Goal: Task Accomplishment & Management: Complete application form

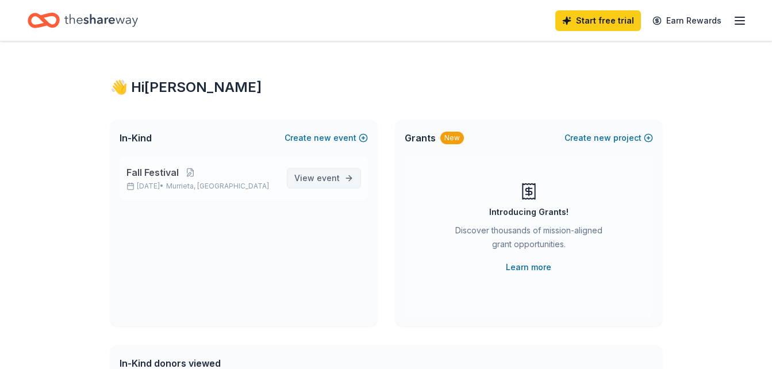
click at [331, 179] on span "event" at bounding box center [328, 178] width 23 height 10
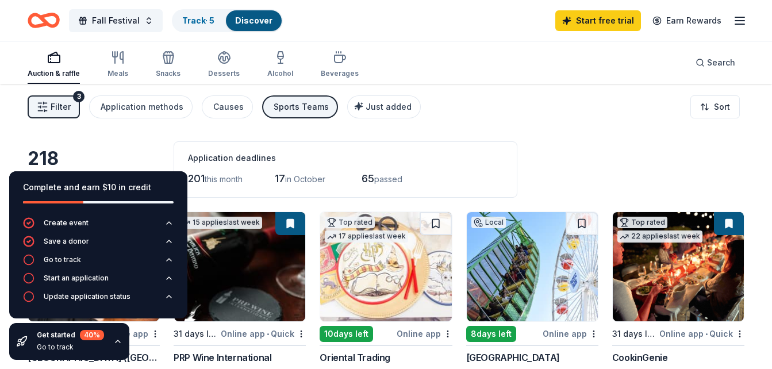
click at [436, 145] on div "Application deadlines 201 this month 17 in October 65 passed" at bounding box center [346, 169] width 344 height 56
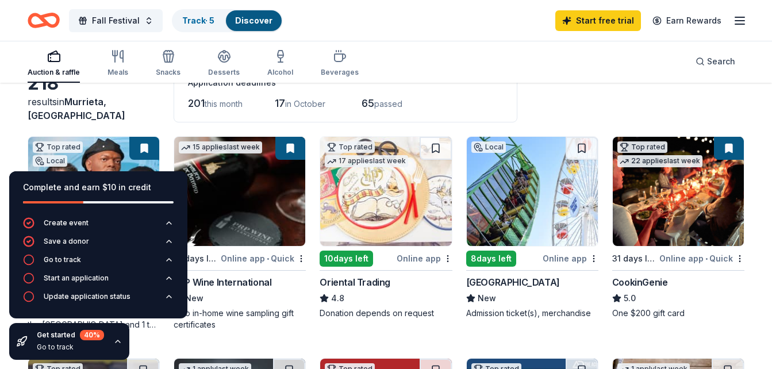
scroll to position [75, 0]
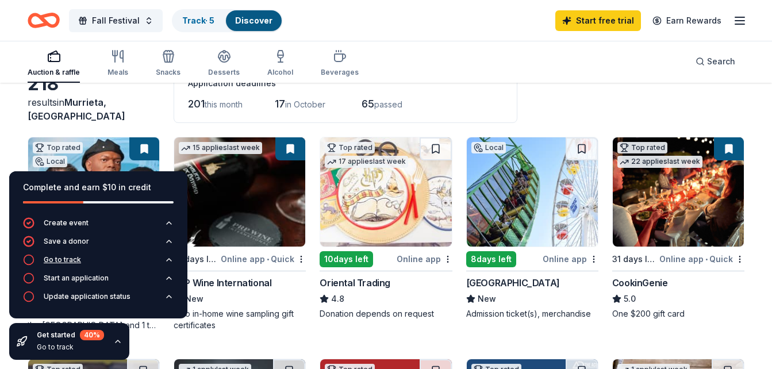
click at [167, 258] on icon "button" at bounding box center [168, 259] width 9 height 9
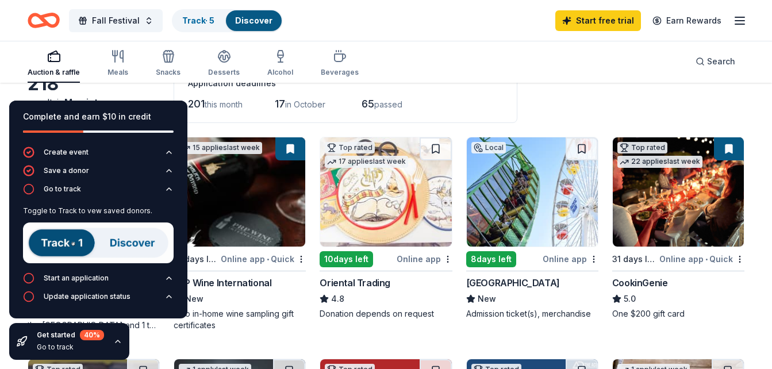
click at [78, 243] on img at bounding box center [98, 242] width 151 height 41
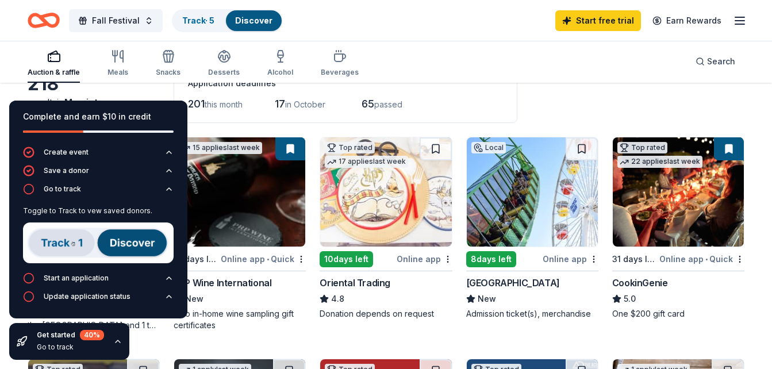
click at [129, 242] on img at bounding box center [98, 242] width 151 height 41
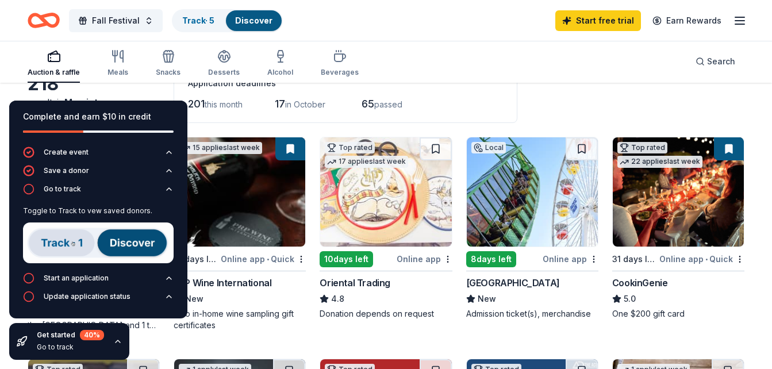
click at [116, 338] on icon "button" at bounding box center [117, 341] width 9 height 9
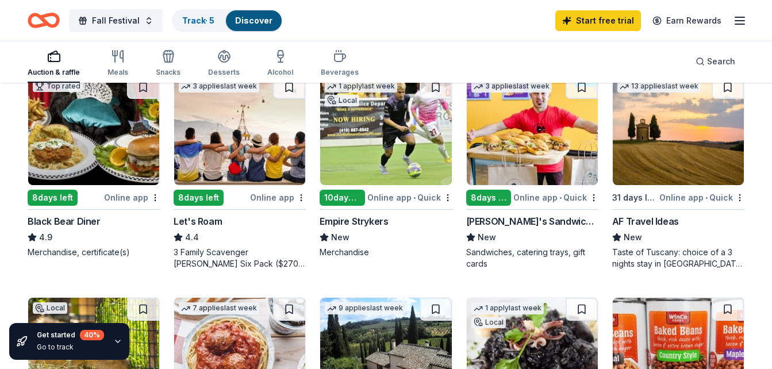
scroll to position [581, 0]
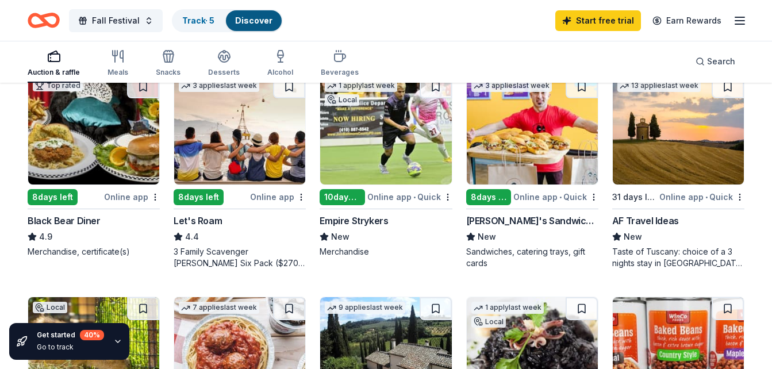
click at [128, 196] on div "Online app" at bounding box center [132, 197] width 56 height 14
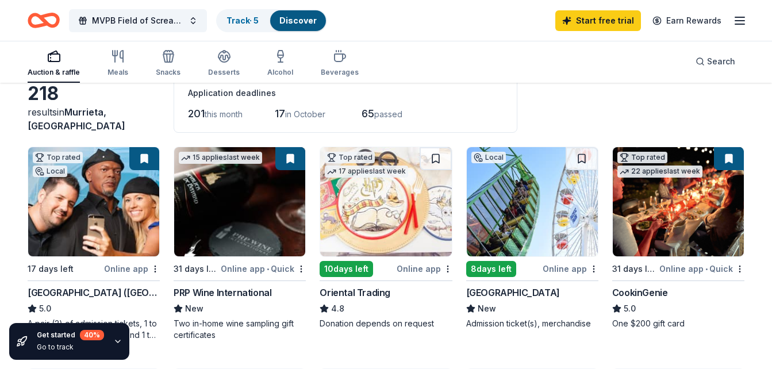
scroll to position [0, 0]
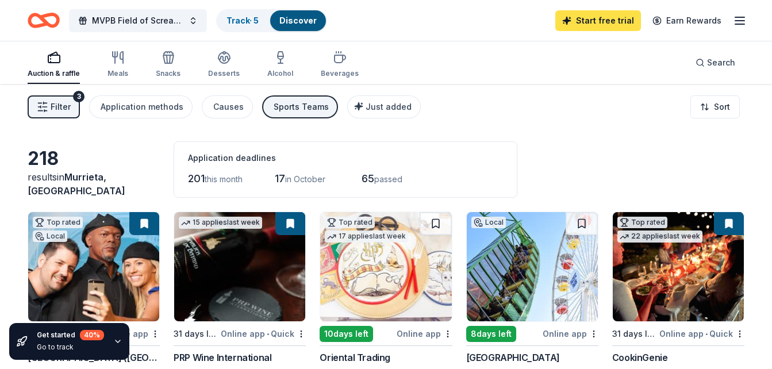
click at [598, 24] on link "Start free trial" at bounding box center [598, 20] width 86 height 21
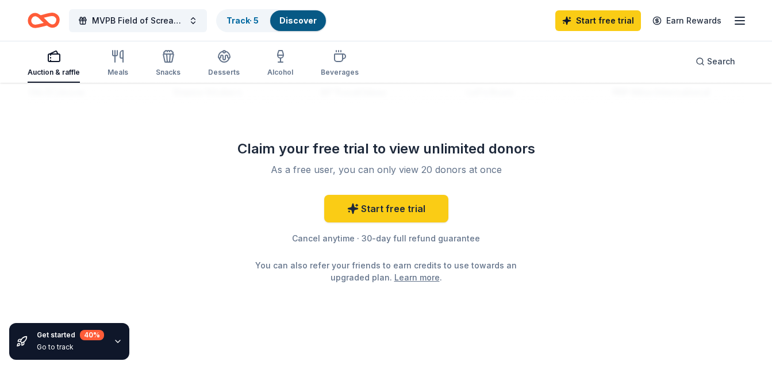
scroll to position [1184, 0]
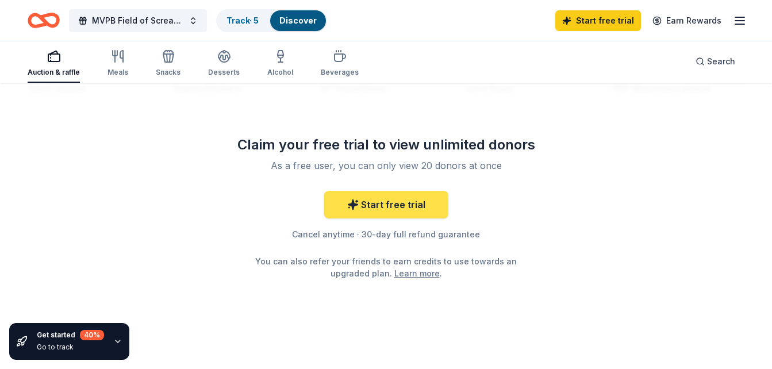
click at [412, 210] on link "Start free trial" at bounding box center [386, 205] width 124 height 28
click at [387, 202] on link "Start free trial" at bounding box center [386, 205] width 124 height 28
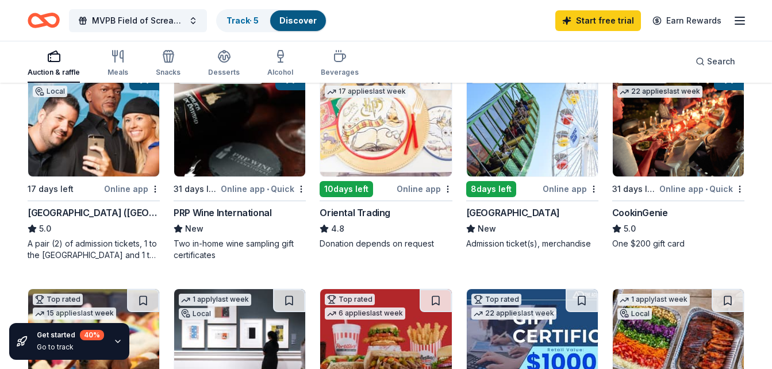
scroll to position [145, 0]
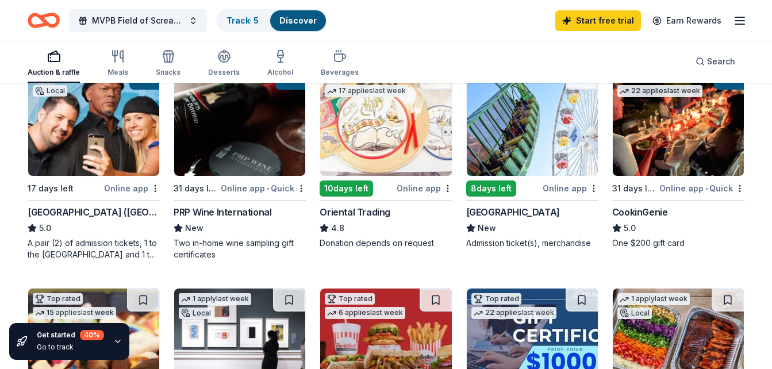
click at [109, 155] on img at bounding box center [93, 121] width 131 height 109
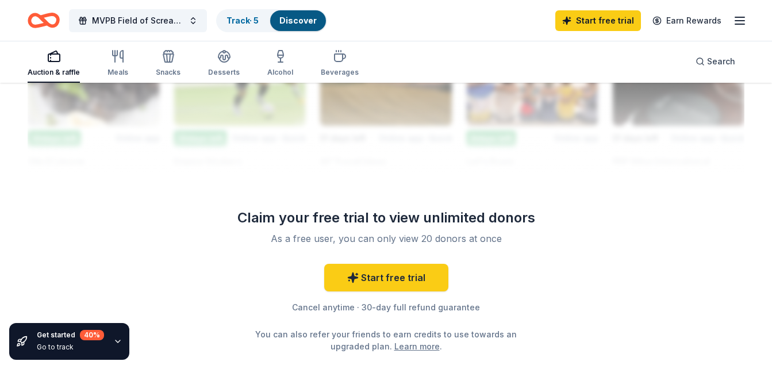
scroll to position [1112, 0]
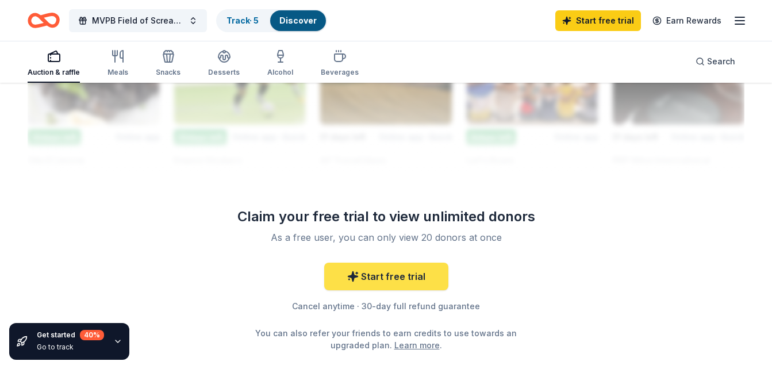
click at [389, 269] on link "Start free trial" at bounding box center [386, 277] width 124 height 28
click at [409, 280] on link "Start free trial" at bounding box center [386, 277] width 124 height 28
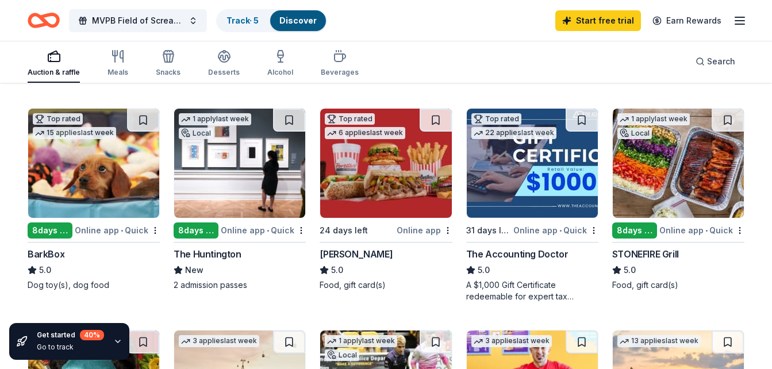
scroll to position [325, 0]
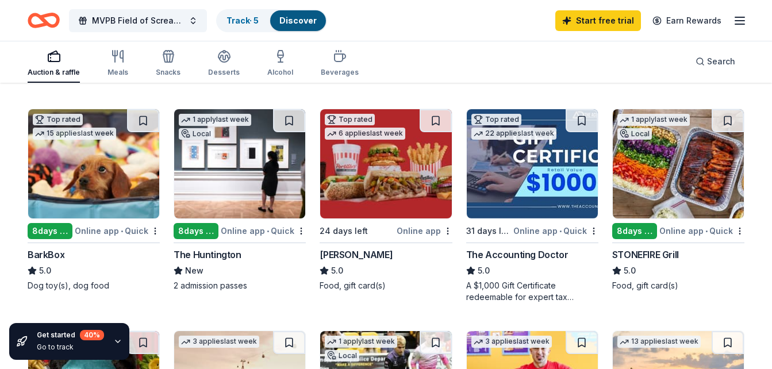
click at [116, 195] on img at bounding box center [93, 163] width 131 height 109
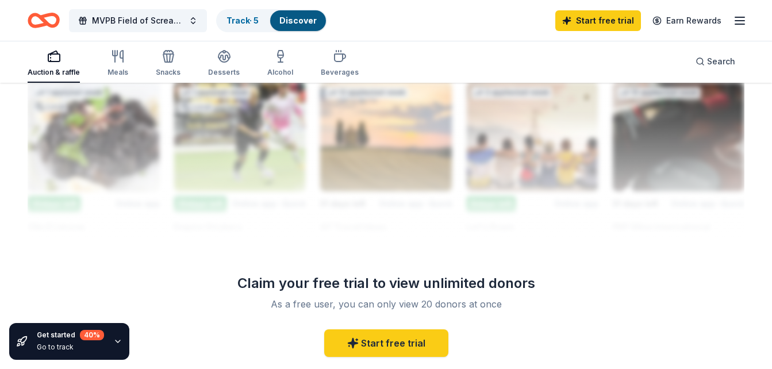
scroll to position [1047, 0]
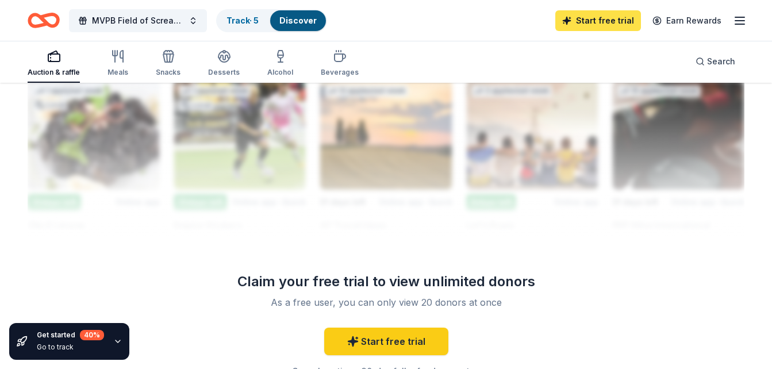
click at [592, 24] on link "Start free trial" at bounding box center [598, 20] width 86 height 21
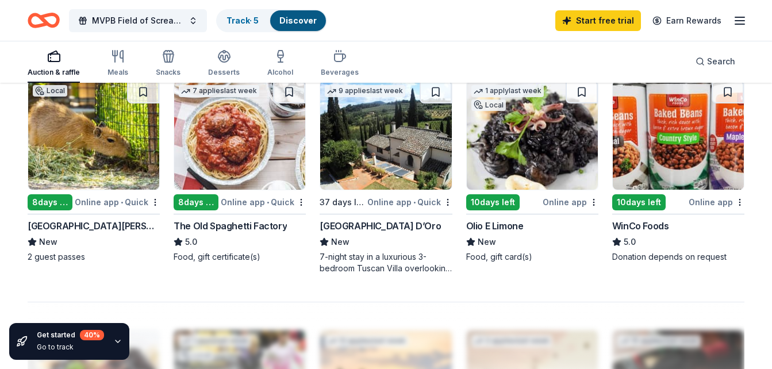
scroll to position [797, 0]
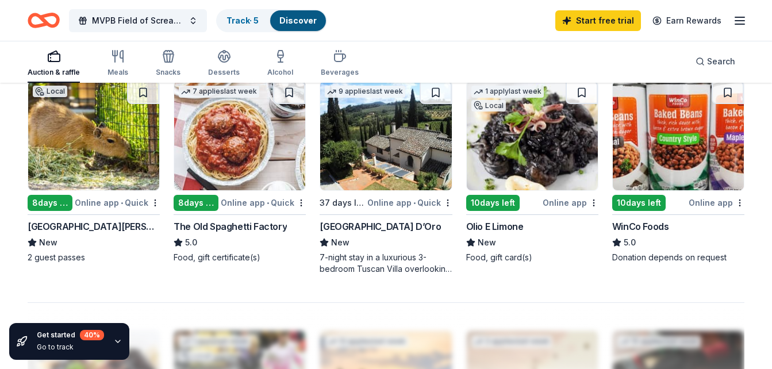
click at [57, 64] on div "Auction & raffle" at bounding box center [54, 63] width 52 height 28
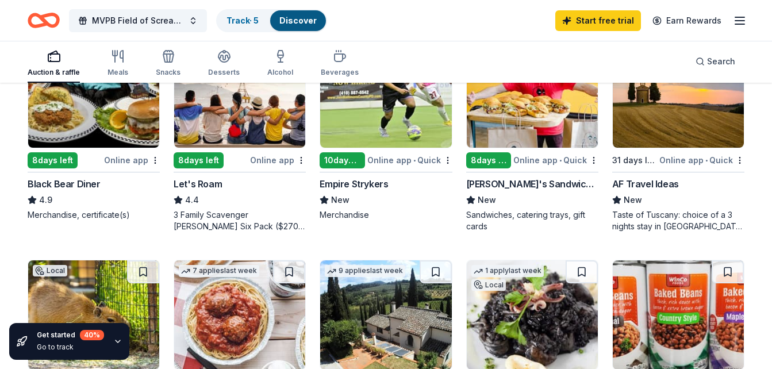
scroll to position [610, 0]
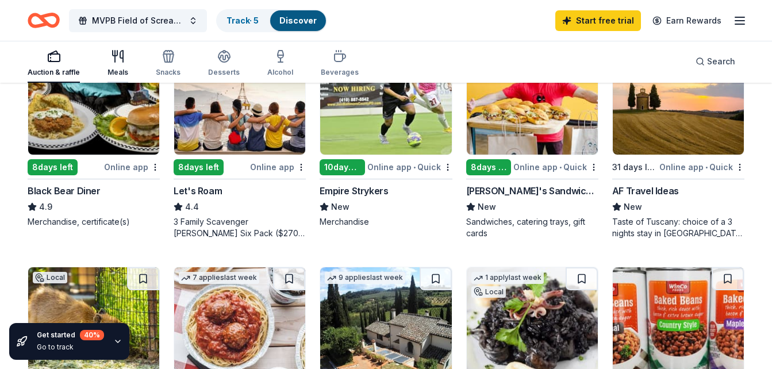
click at [115, 62] on icon "button" at bounding box center [118, 56] width 14 height 14
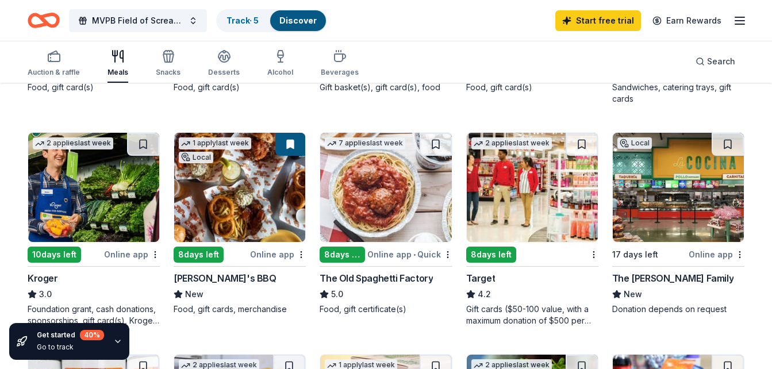
scroll to position [306, 0]
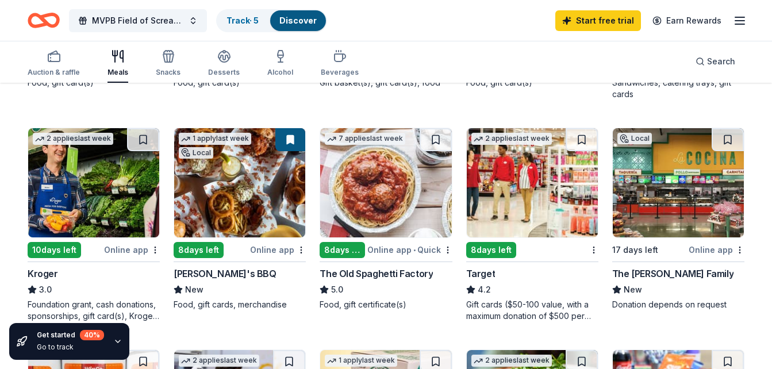
click at [493, 215] on img at bounding box center [532, 182] width 131 height 109
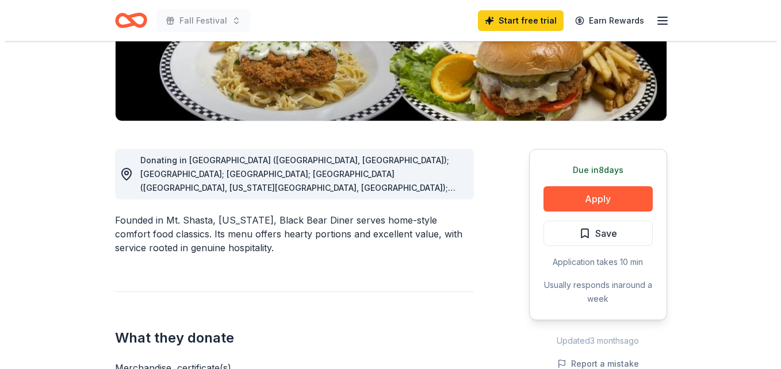
scroll to position [229, 0]
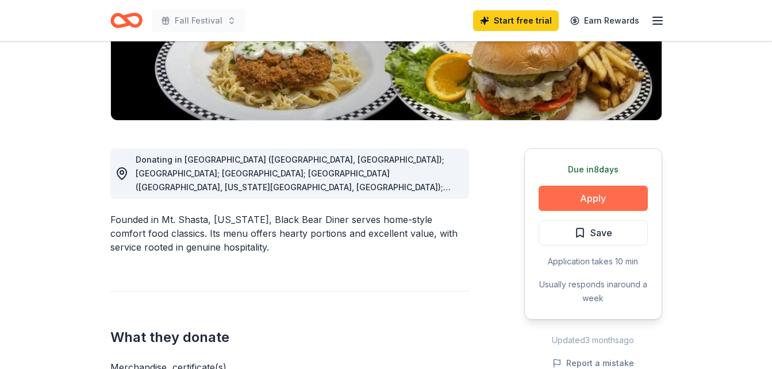
click at [599, 199] on button "Apply" at bounding box center [593, 198] width 109 height 25
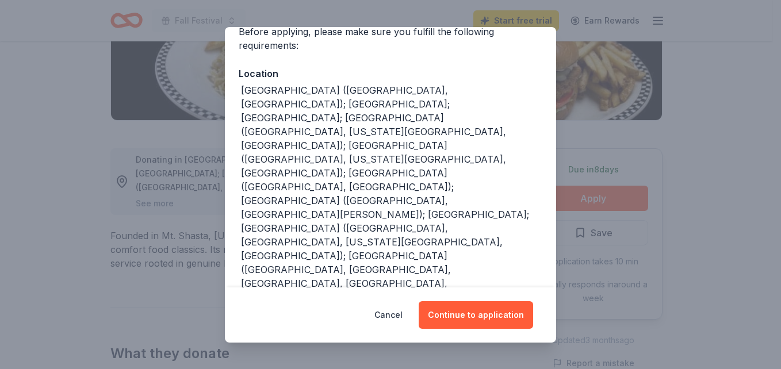
scroll to position [114, 0]
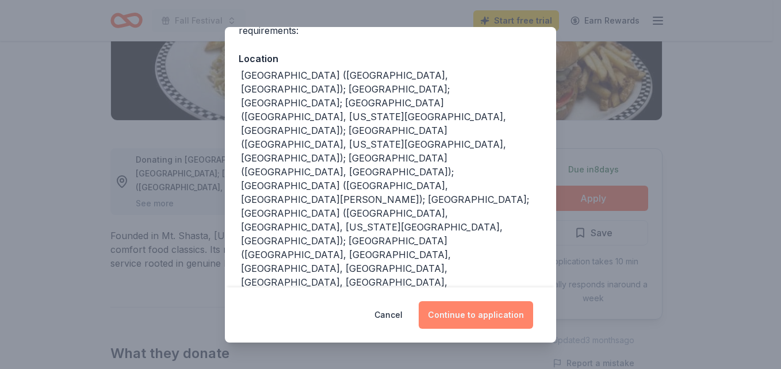
click at [491, 313] on button "Continue to application" at bounding box center [475, 315] width 114 height 28
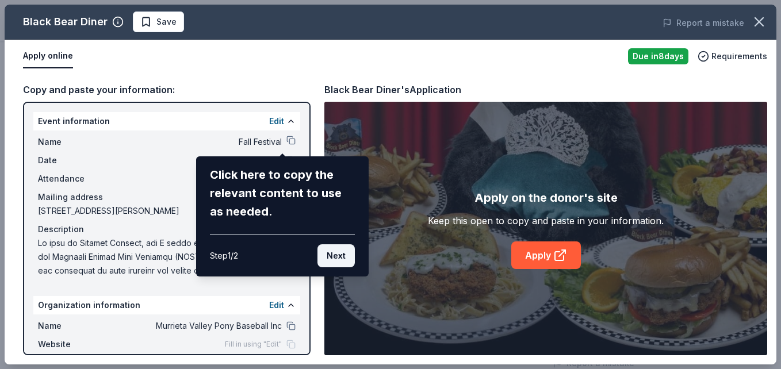
click at [340, 249] on button "Next" at bounding box center [335, 255] width 37 height 23
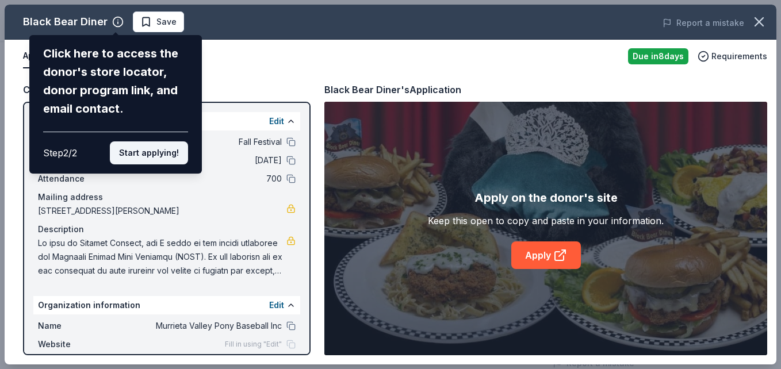
click at [151, 155] on button "Start applying!" at bounding box center [149, 152] width 78 height 23
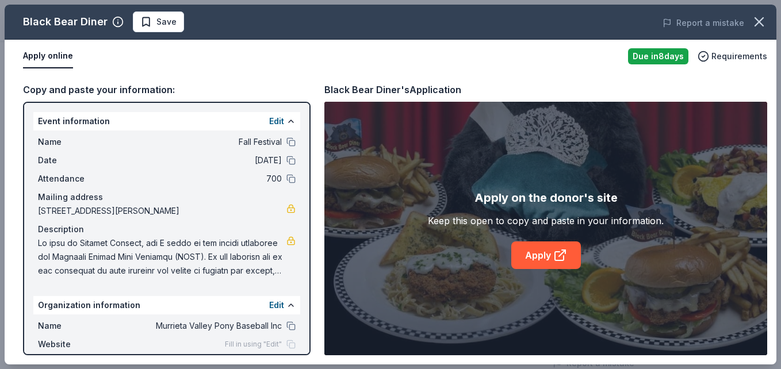
click at [283, 342] on div "Fill in using "Edit"" at bounding box center [260, 344] width 71 height 9
click at [269, 116] on button "Edit" at bounding box center [276, 121] width 15 height 14
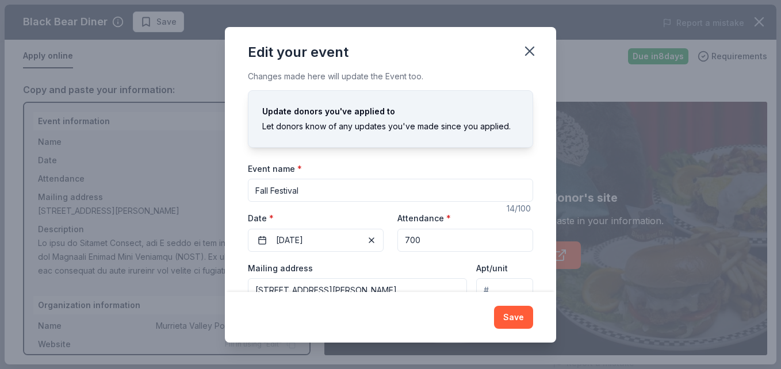
scroll to position [0, 0]
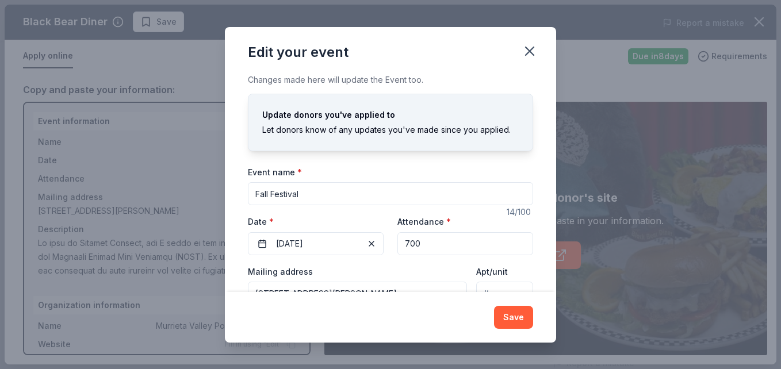
click at [252, 192] on input "Fall Festival" at bounding box center [390, 193] width 285 height 23
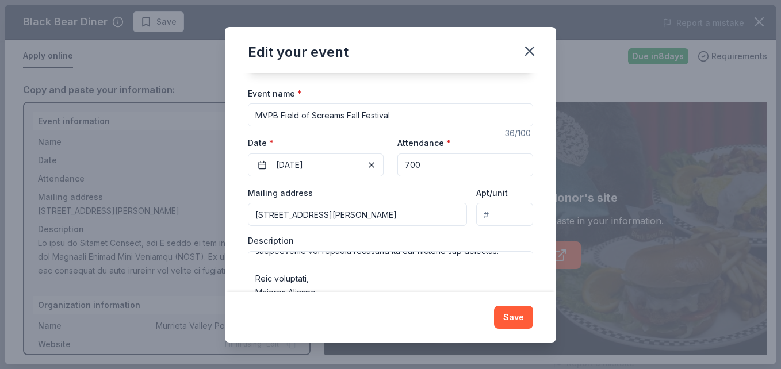
scroll to position [454, 0]
type input "MVPB Field of Screams Fall Festival"
click at [257, 263] on textarea at bounding box center [390, 277] width 285 height 52
type textarea "My name is Lindsey Montoya, and I serve on the events committee for Murrieta Va…"
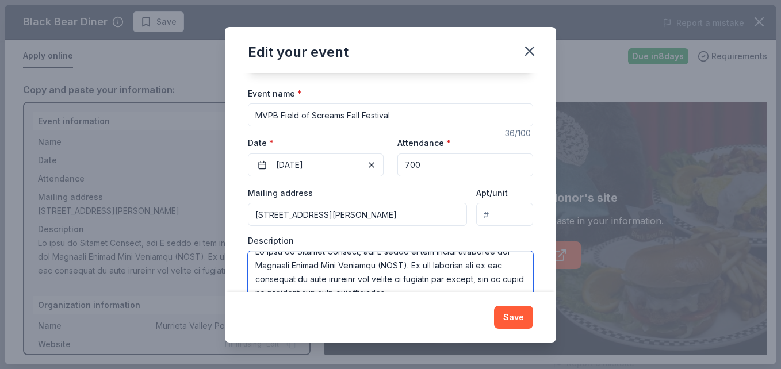
scroll to position [0, 0]
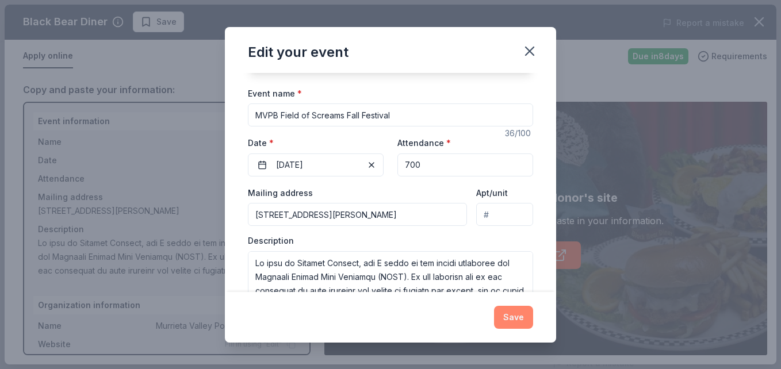
click at [510, 318] on button "Save" at bounding box center [513, 317] width 39 height 23
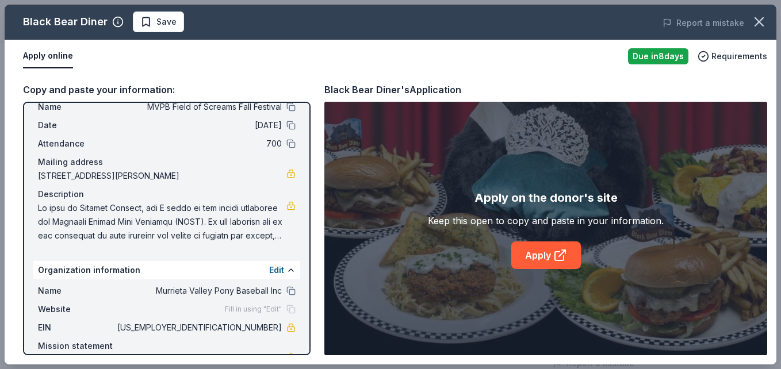
scroll to position [46, 0]
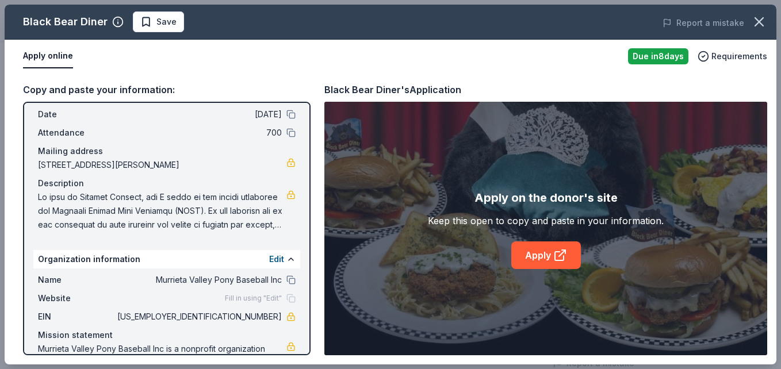
click at [317, 329] on div "Copy and paste your information: Event information Edit Name MVPB Field of Scre…" at bounding box center [390, 218] width 771 height 291
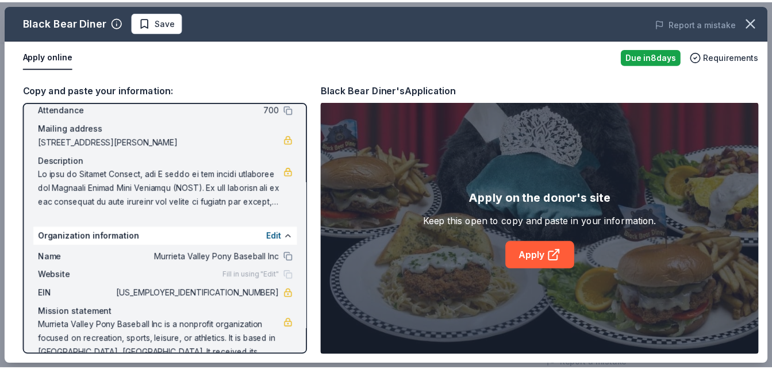
scroll to position [89, 0]
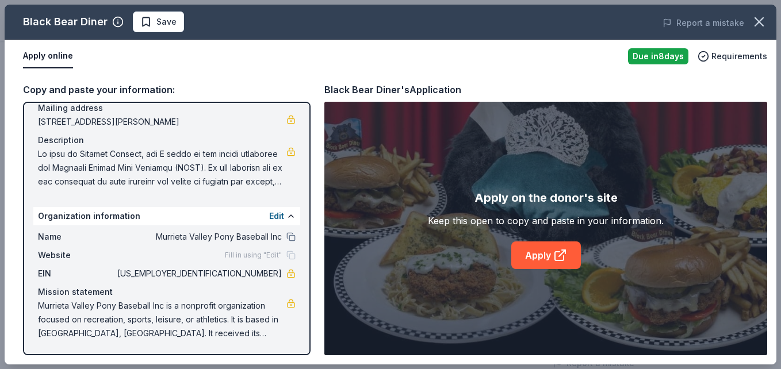
click at [313, 348] on div "Copy and paste your information: Event information Edit Name MVPB Field of Scre…" at bounding box center [390, 218] width 771 height 291
click at [114, 20] on icon "button" at bounding box center [117, 21] width 11 height 11
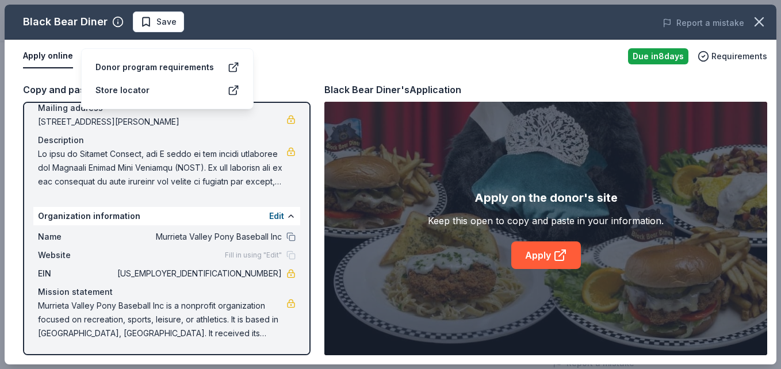
click at [300, 80] on div "Copy and paste your information: Event information Edit Name MVPB Field of Scre…" at bounding box center [390, 218] width 771 height 291
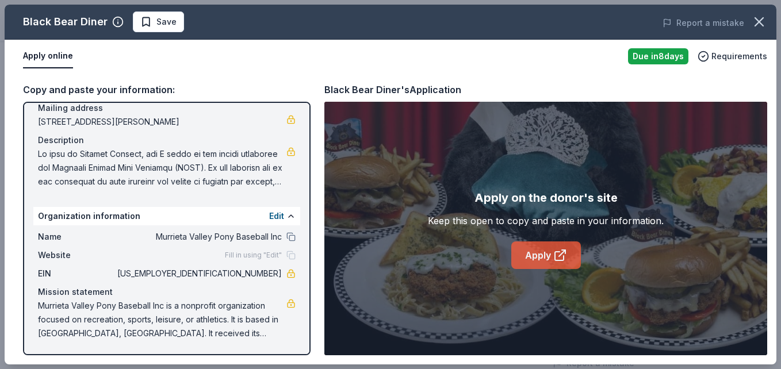
click at [530, 251] on link "Apply" at bounding box center [546, 255] width 70 height 28
click at [759, 20] on icon "button" at bounding box center [759, 22] width 16 height 16
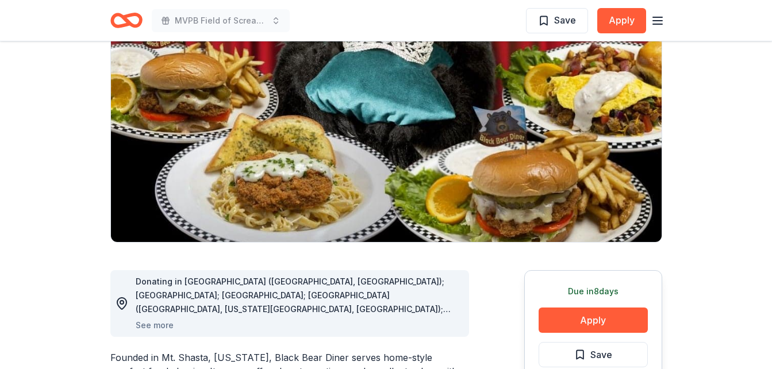
scroll to position [0, 0]
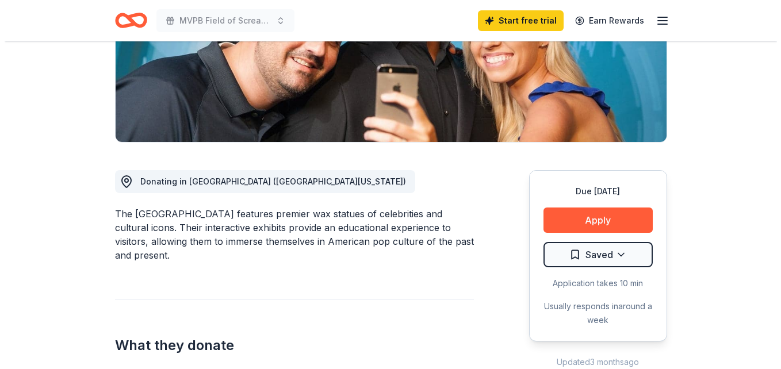
scroll to position [207, 0]
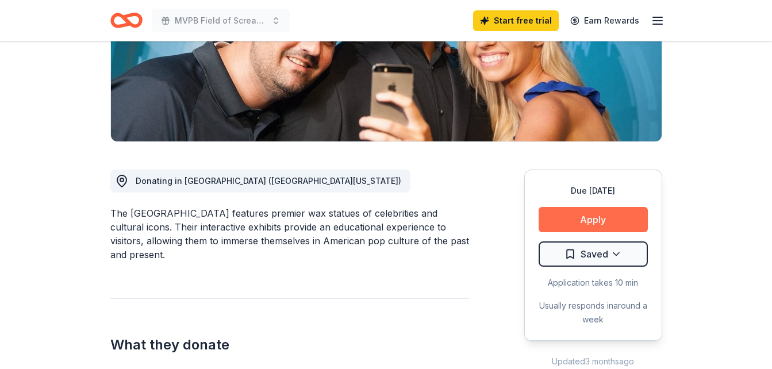
click at [575, 218] on button "Apply" at bounding box center [593, 219] width 109 height 25
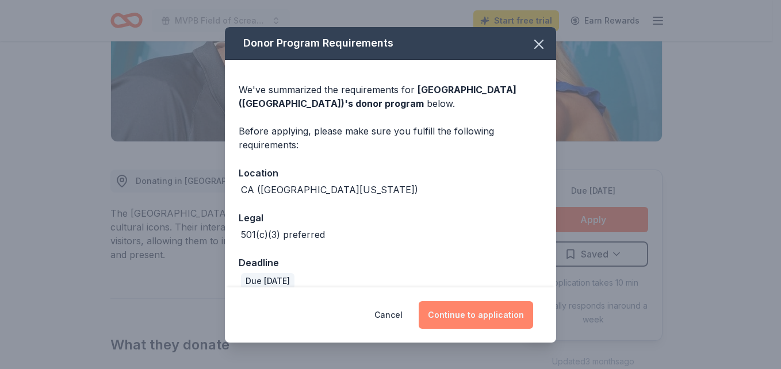
click at [473, 310] on button "Continue to application" at bounding box center [475, 315] width 114 height 28
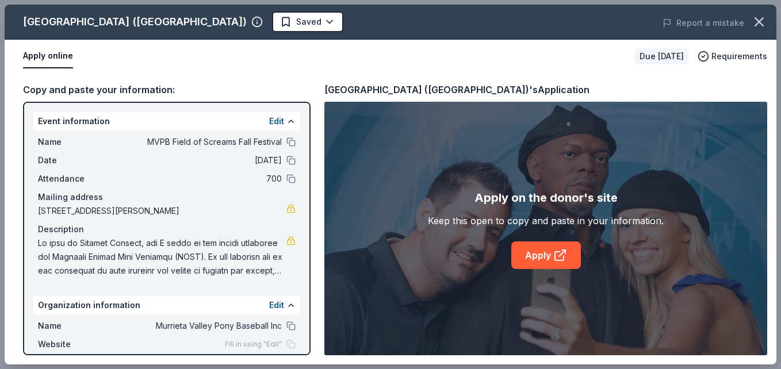
scroll to position [89, 0]
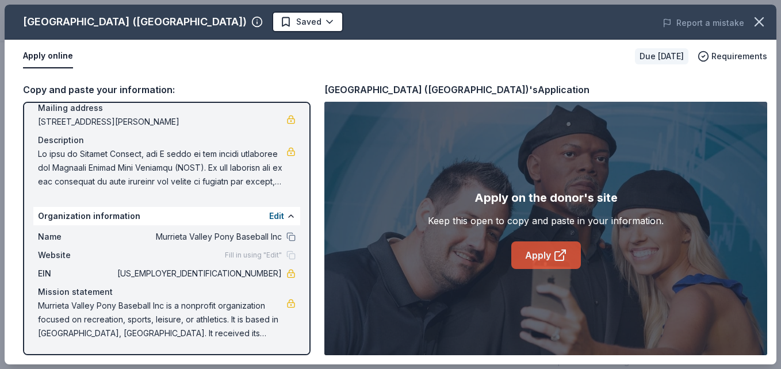
click at [545, 252] on link "Apply" at bounding box center [546, 255] width 70 height 28
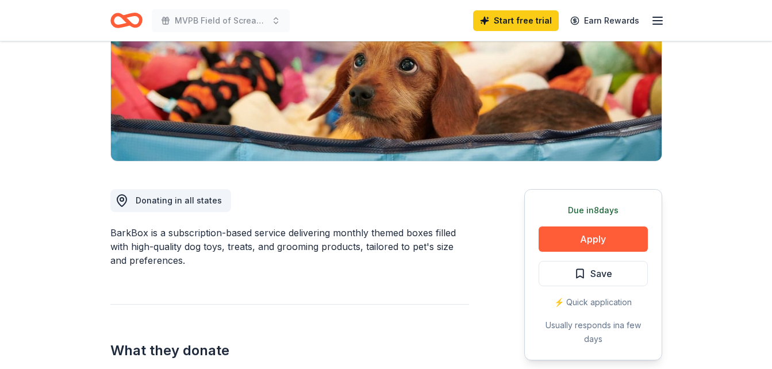
scroll to position [189, 0]
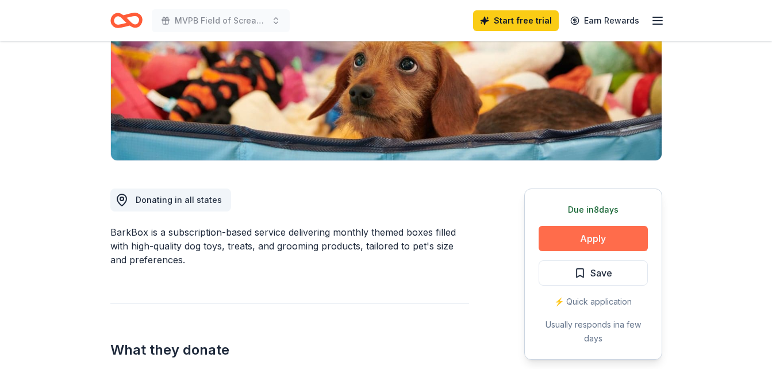
click at [609, 237] on button "Apply" at bounding box center [593, 238] width 109 height 25
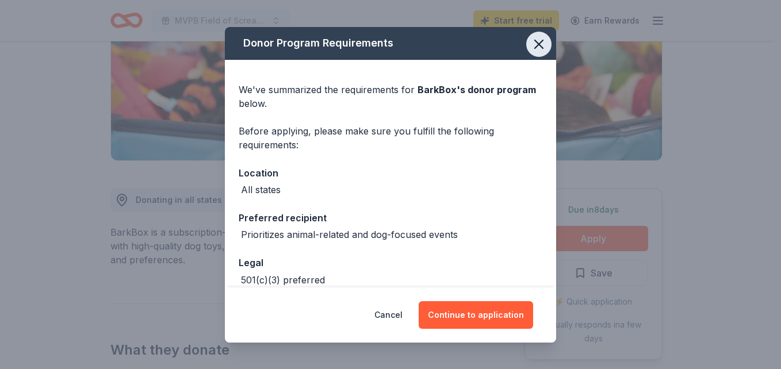
click at [531, 48] on icon "button" at bounding box center [539, 44] width 16 height 16
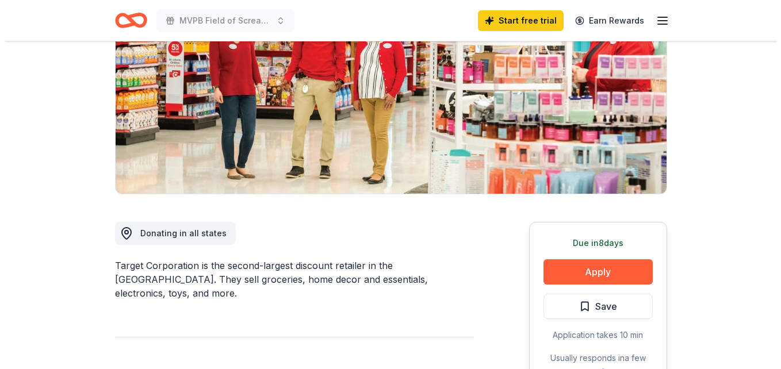
scroll to position [156, 0]
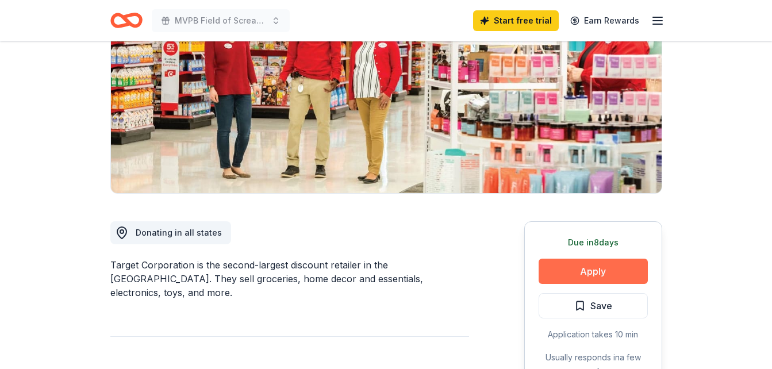
click at [586, 268] on button "Apply" at bounding box center [593, 271] width 109 height 25
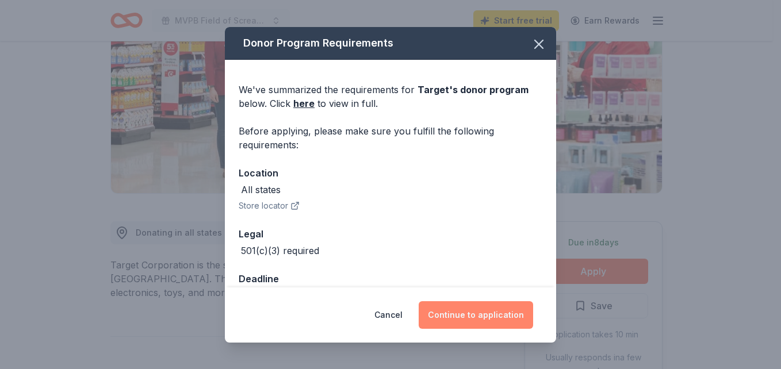
click at [485, 310] on button "Continue to application" at bounding box center [475, 315] width 114 height 28
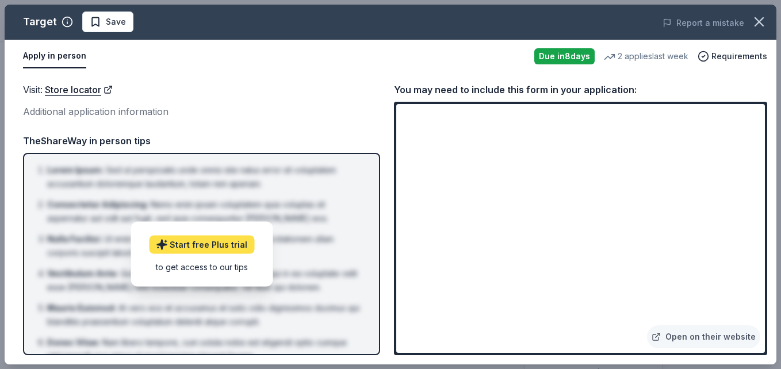
click at [197, 243] on link "Start free Plus trial" at bounding box center [201, 245] width 105 height 18
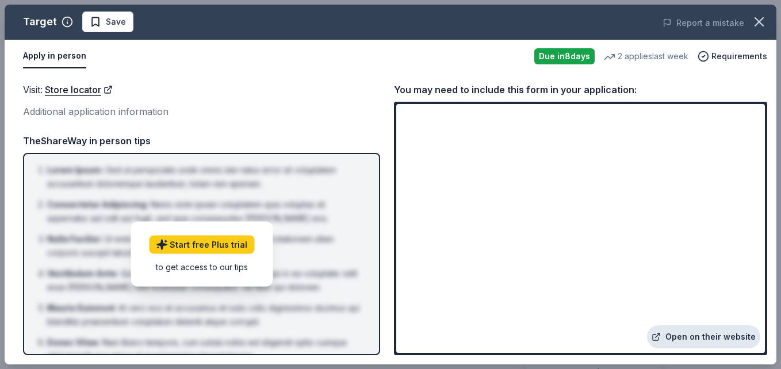
click at [702, 337] on link "Open on their website" at bounding box center [703, 336] width 113 height 23
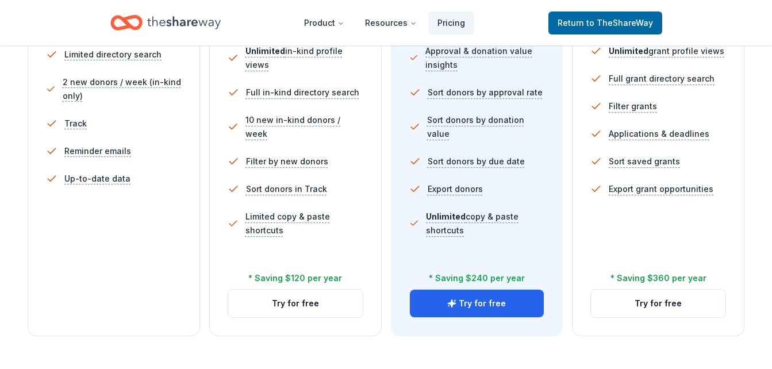
scroll to position [382, 0]
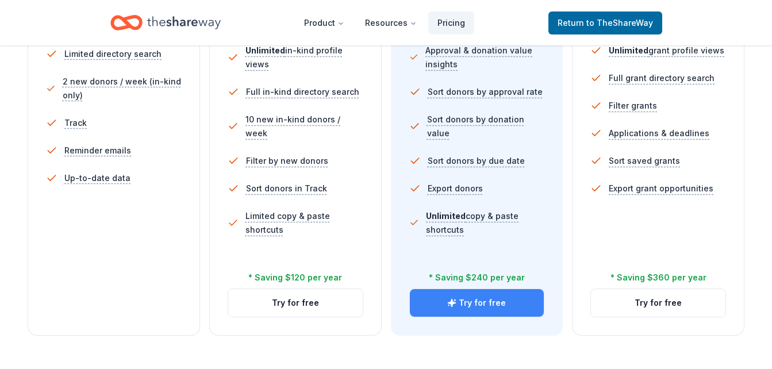
click at [484, 308] on button "Try for free" at bounding box center [477, 303] width 134 height 28
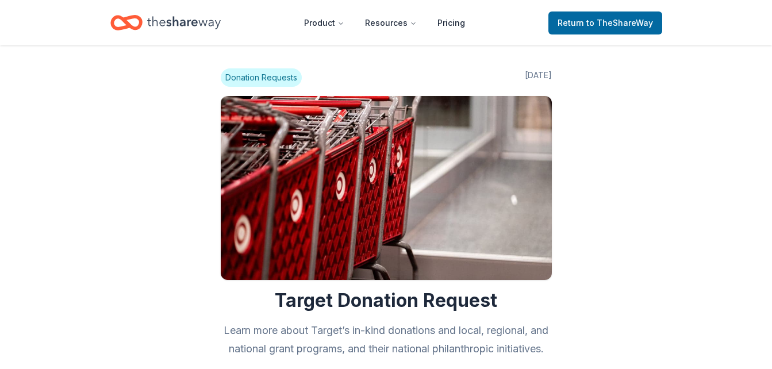
click at [280, 77] on span "Donation Requests" at bounding box center [261, 77] width 81 height 18
click at [601, 21] on span "to TheShareWay" at bounding box center [619, 23] width 67 height 10
